Goal: Information Seeking & Learning: Learn about a topic

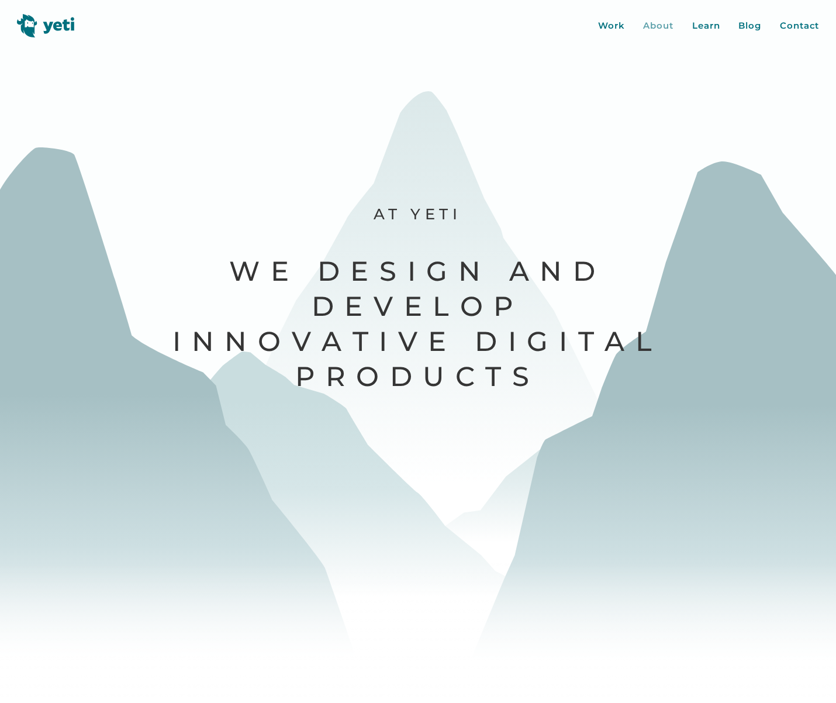
click at [643, 27] on div "About" at bounding box center [658, 25] width 30 height 13
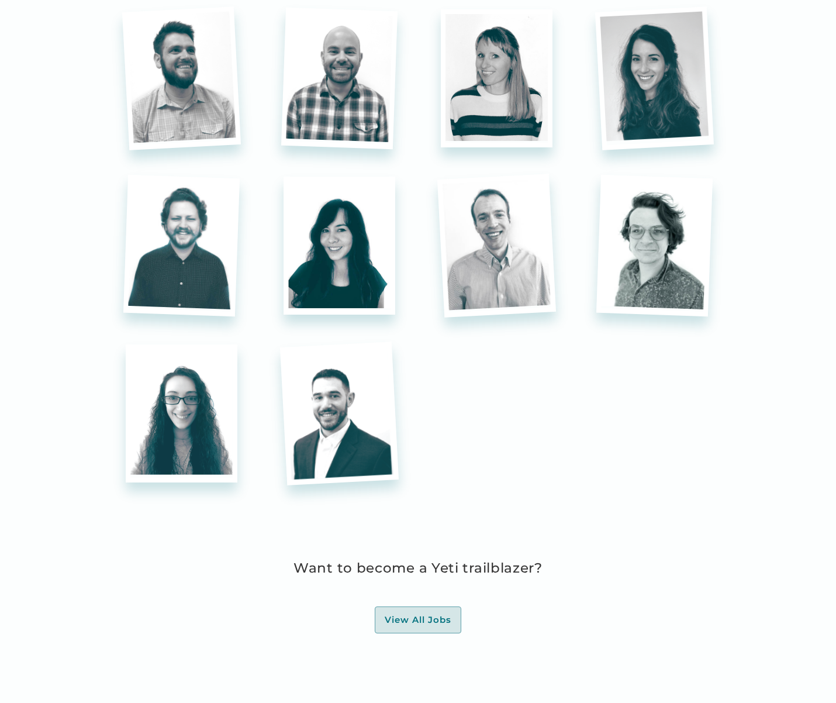
scroll to position [3549, 0]
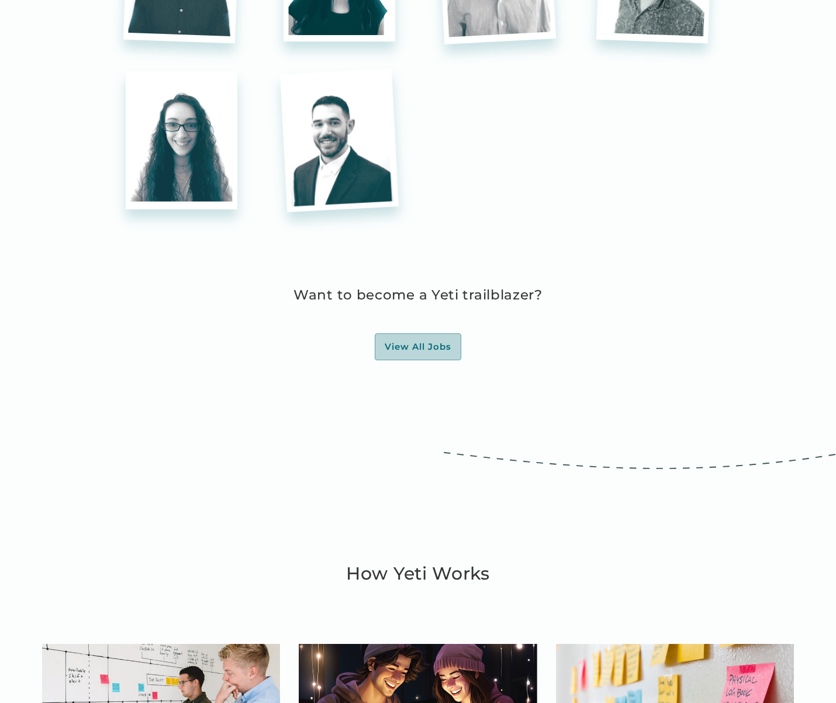
click at [425, 341] on div "View All Jobs" at bounding box center [418, 347] width 67 height 12
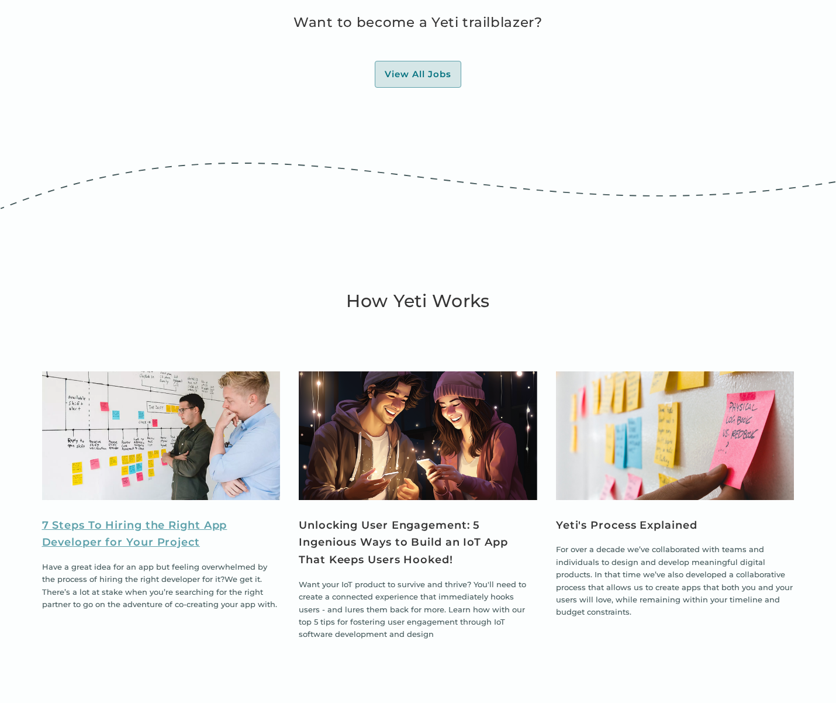
scroll to position [4094, 0]
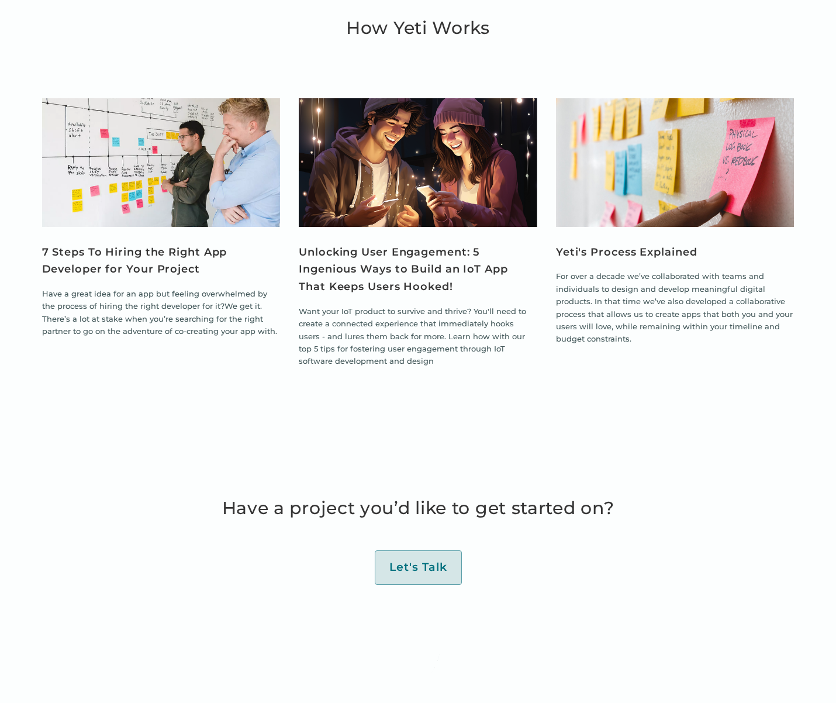
click at [155, 227] on img "View Article" at bounding box center [161, 162] width 239 height 129
